Goal: Find specific page/section: Find specific page/section

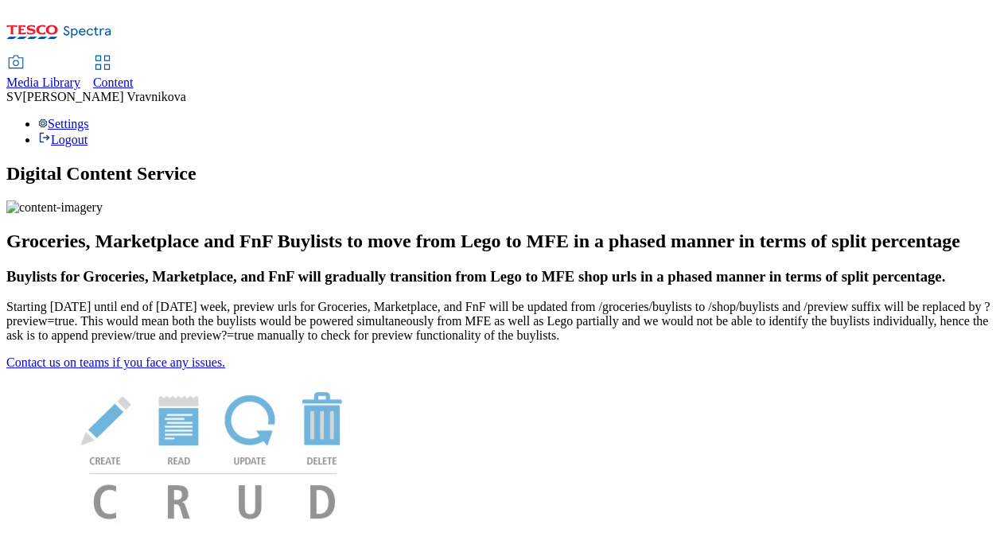
click at [112, 53] on icon at bounding box center [102, 62] width 19 height 19
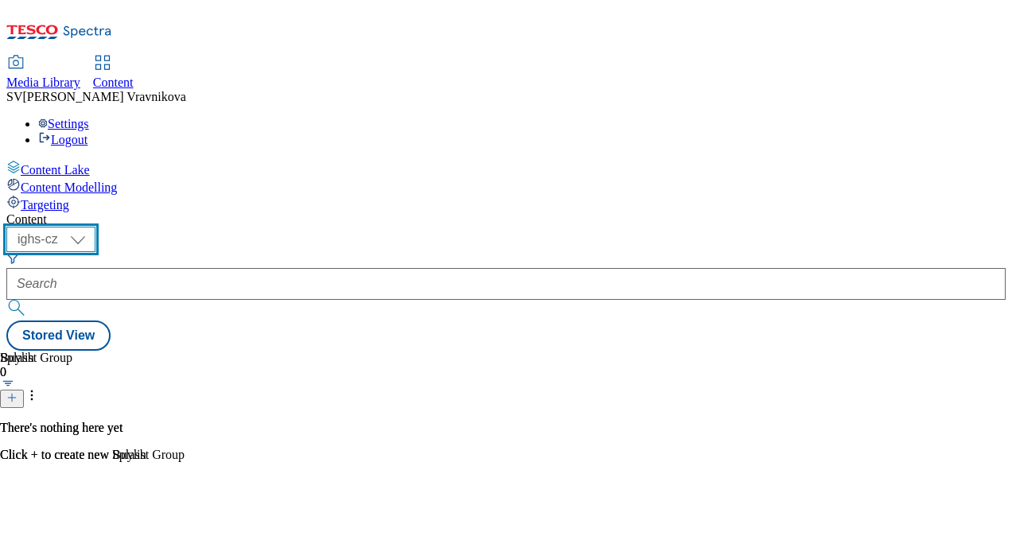
click at [95, 227] on select "ighs-cz ighs-hu ighs-sk" at bounding box center [50, 239] width 89 height 25
select select "ighs-sk"
click at [95, 227] on select "ighs-cz ighs-hu ighs-sk" at bounding box center [50, 239] width 89 height 25
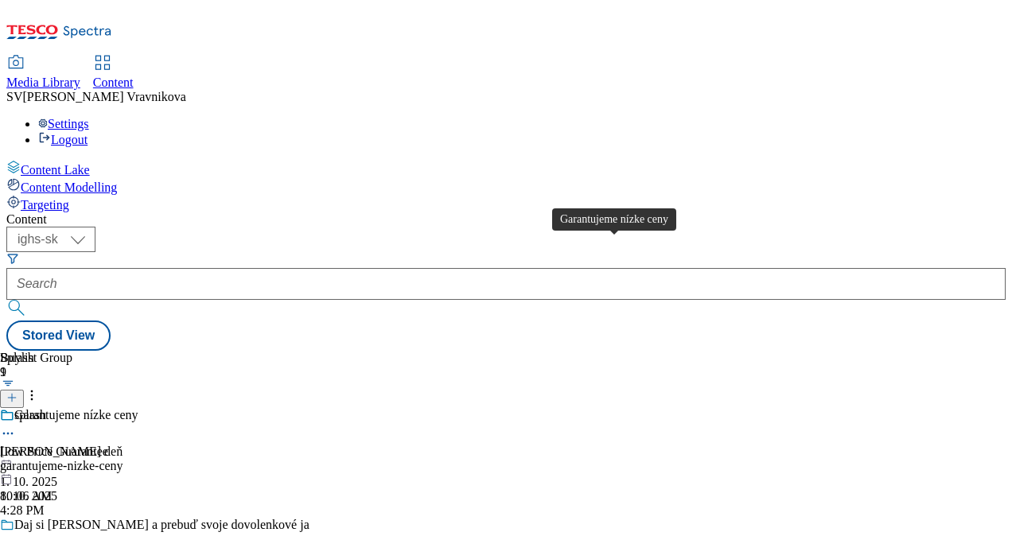
click at [138, 408] on div "Garantujeme nízke ceny" at bounding box center [75, 415] width 123 height 14
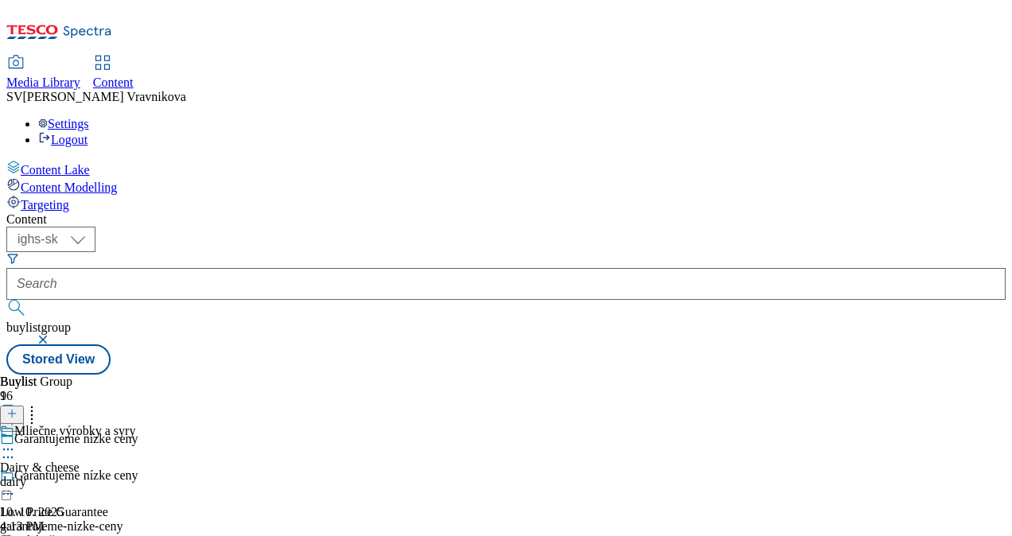
click at [10, 493] on circle at bounding box center [8, 494] width 2 height 2
click at [135, 424] on div "Mliečne výrobky a syry" at bounding box center [74, 431] width 121 height 14
click at [16, 478] on icon at bounding box center [8, 486] width 16 height 16
